Goal: Check status: Check status

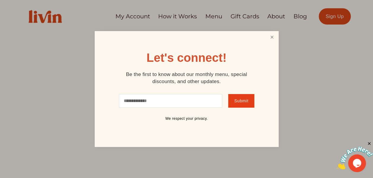
click at [272, 38] on link "Close" at bounding box center [271, 37] width 11 height 11
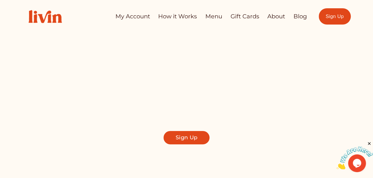
click at [128, 15] on link "My Account" at bounding box center [132, 17] width 35 height 12
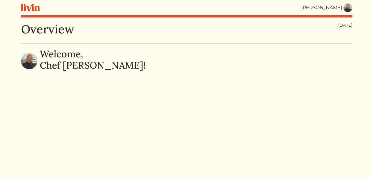
click at [349, 7] on img at bounding box center [347, 7] width 9 height 9
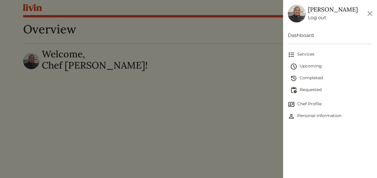
click at [314, 66] on span "Upcoming" at bounding box center [331, 66] width 82 height 7
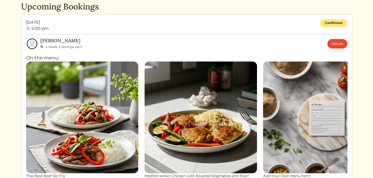
scroll to position [20, 0]
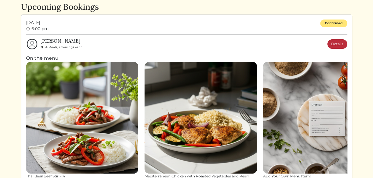
click at [337, 46] on link "Details" at bounding box center [337, 43] width 20 height 9
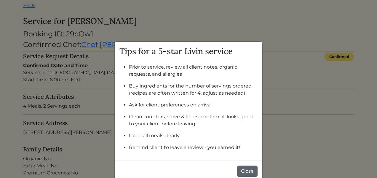
click at [250, 169] on button "Close" at bounding box center [247, 171] width 20 height 11
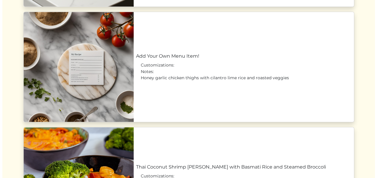
scroll to position [484, 0]
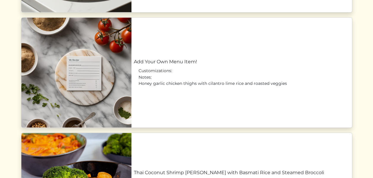
click at [197, 66] on link "Add Your Own Menu Item!" at bounding box center [242, 61] width 216 height 7
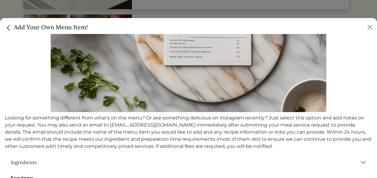
scroll to position [144, 0]
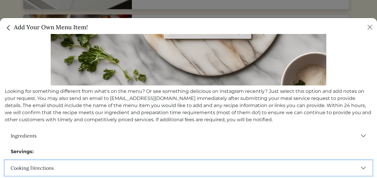
click at [358, 165] on button "Cooking Directions" at bounding box center [189, 168] width 368 height 15
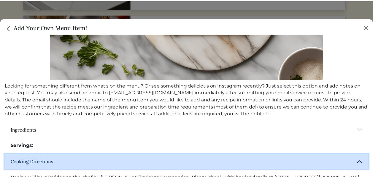
scroll to position [146, 0]
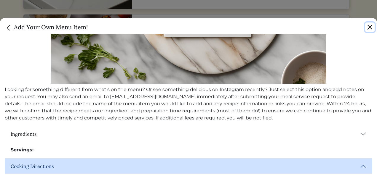
click at [369, 27] on button "Close" at bounding box center [369, 27] width 9 height 9
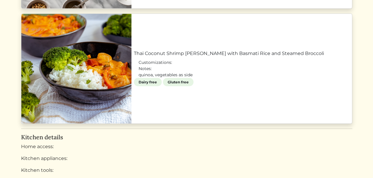
scroll to position [649, 0]
